Goal: Navigation & Orientation: Find specific page/section

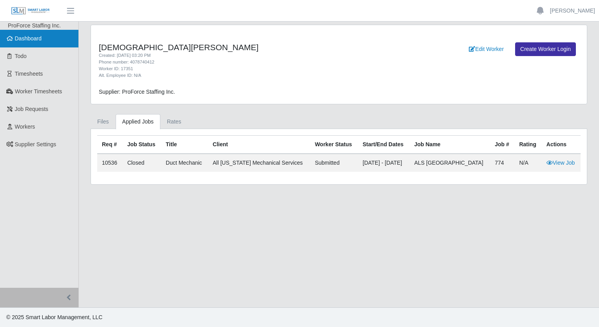
click at [28, 42] on link "Dashboard" at bounding box center [39, 39] width 78 height 18
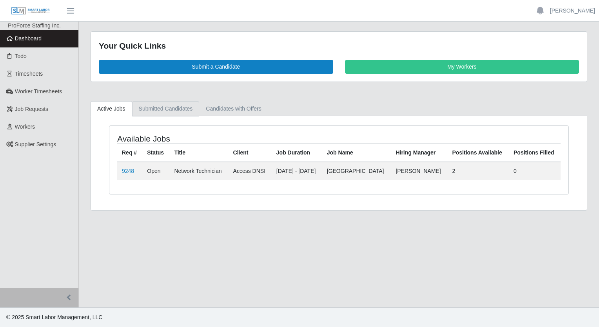
click at [178, 109] on link "Submitted Candidates" at bounding box center [165, 108] width 67 height 15
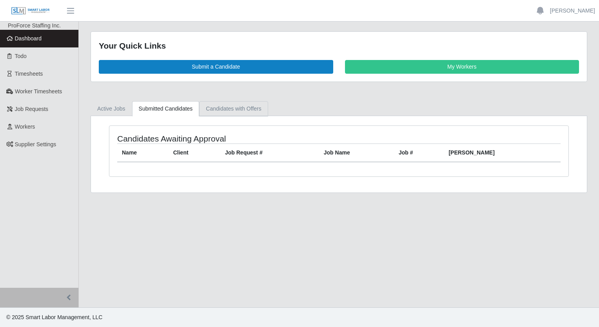
click at [222, 107] on link "Candidates with Offers" at bounding box center [233, 108] width 69 height 15
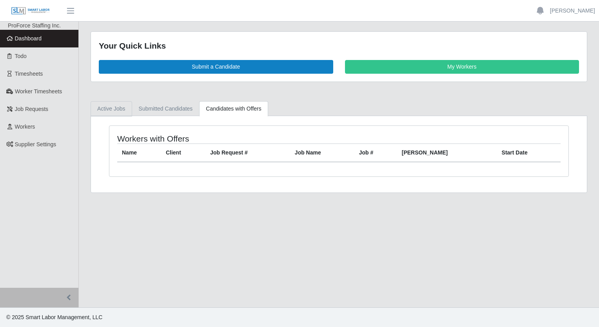
click at [105, 112] on link "Active Jobs" at bounding box center [112, 108] width 42 height 15
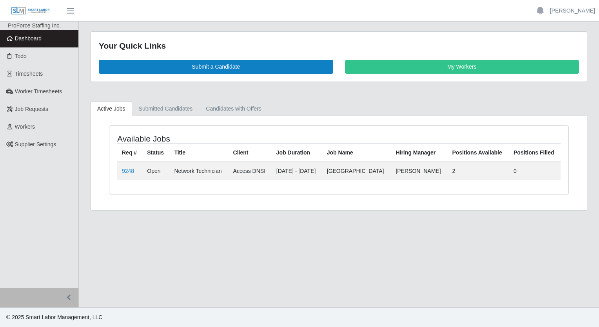
click at [29, 43] on link "Dashboard" at bounding box center [39, 39] width 78 height 18
click at [241, 111] on link "Candidates with Offers" at bounding box center [233, 108] width 69 height 15
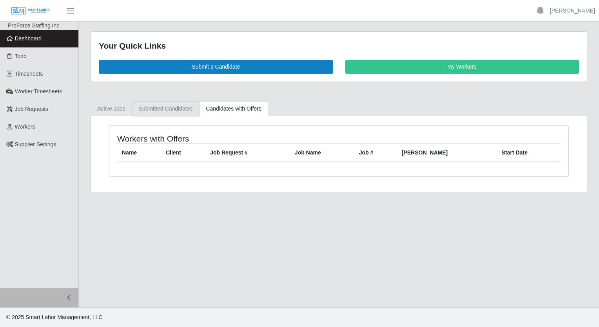
click at [163, 107] on link "Submitted Candidates" at bounding box center [165, 108] width 67 height 15
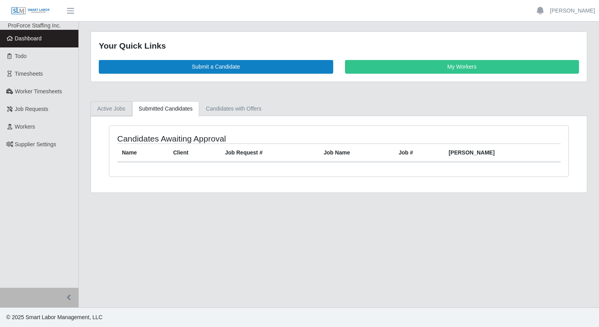
click at [122, 107] on link "Active Jobs" at bounding box center [112, 108] width 42 height 15
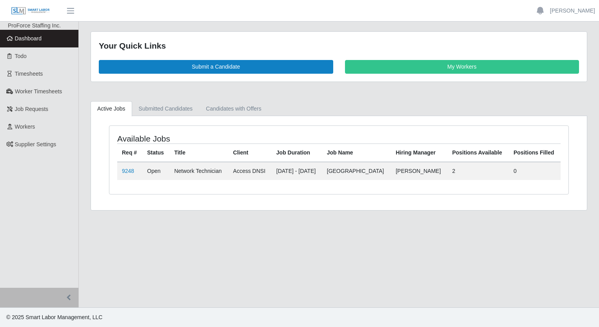
click at [166, 96] on div "Your Quick Links Submit a Candidate My Workers Active Jobs Submitted Candidates…" at bounding box center [339, 120] width 520 height 179
click at [176, 109] on link "Submitted Candidates" at bounding box center [165, 108] width 67 height 15
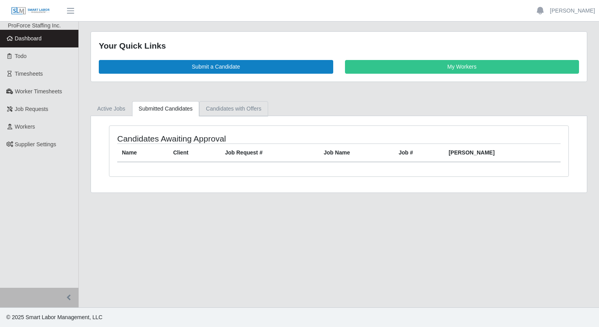
click at [221, 108] on link "Candidates with Offers" at bounding box center [233, 108] width 69 height 15
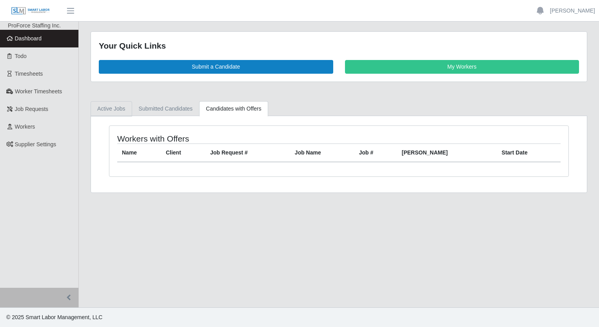
click at [106, 113] on link "Active Jobs" at bounding box center [112, 108] width 42 height 15
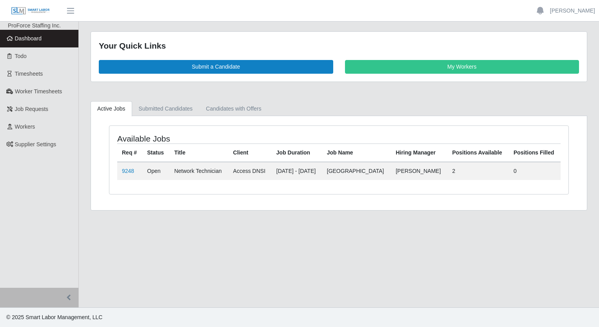
click at [23, 39] on span "Dashboard" at bounding box center [28, 38] width 27 height 6
click at [202, 239] on main "Your Quick Links Submit a Candidate My Workers Active Jobs Submitted Candidates…" at bounding box center [339, 165] width 520 height 286
click at [173, 108] on link "Submitted Candidates" at bounding box center [165, 108] width 67 height 15
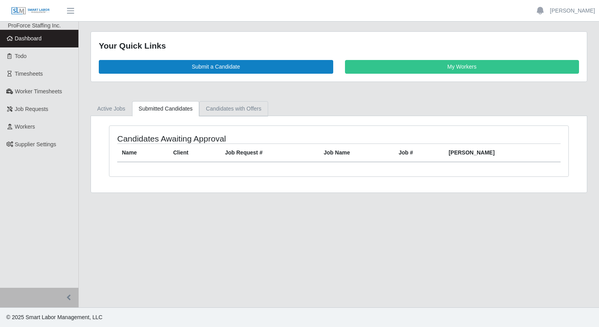
click at [225, 109] on link "Candidates with Offers" at bounding box center [233, 108] width 69 height 15
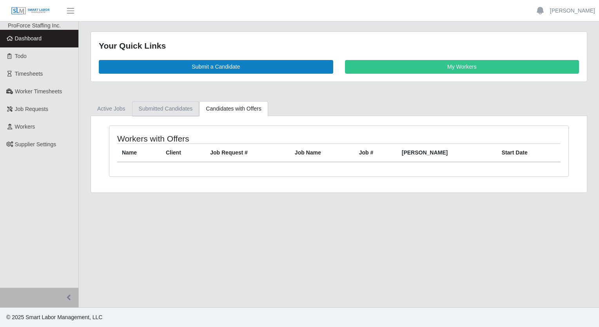
click at [173, 109] on link "Submitted Candidates" at bounding box center [165, 108] width 67 height 15
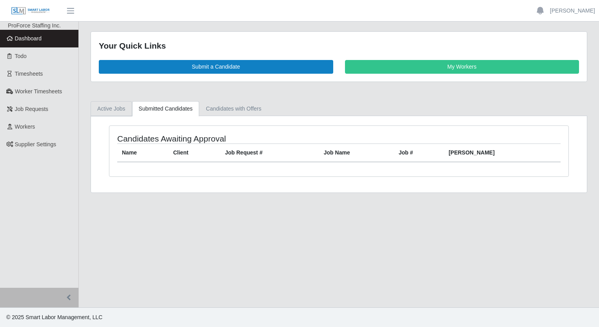
click at [108, 104] on link "Active Jobs" at bounding box center [112, 108] width 42 height 15
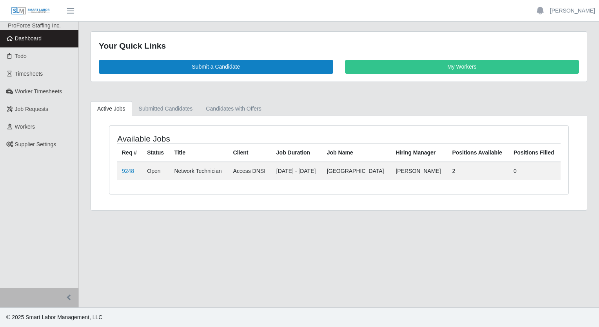
click at [280, 109] on ul "Active Jobs Submitted Candidates Candidates with Offers" at bounding box center [339, 108] width 497 height 15
